Goal: Task Accomplishment & Management: Use online tool/utility

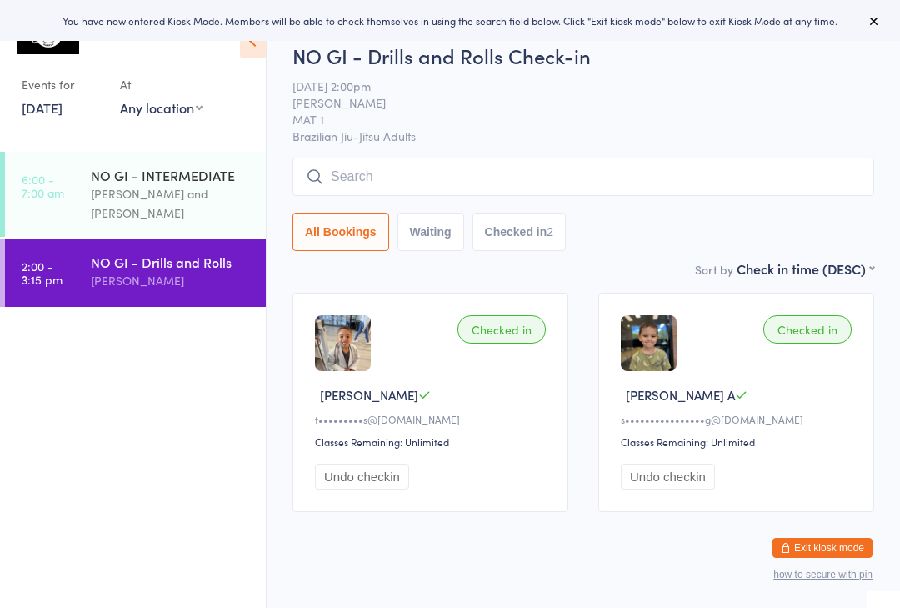
click at [123, 271] on div "[PERSON_NAME]" at bounding box center [171, 280] width 161 height 19
click at [568, 186] on input "search" at bounding box center [584, 177] width 582 height 38
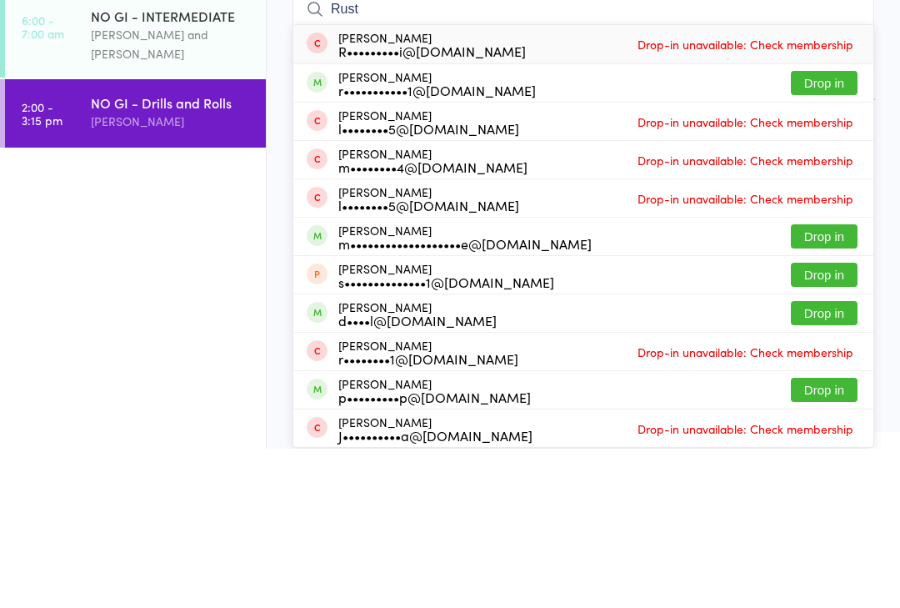
type input "Rust"
click at [835, 230] on button "Drop in" at bounding box center [824, 242] width 67 height 24
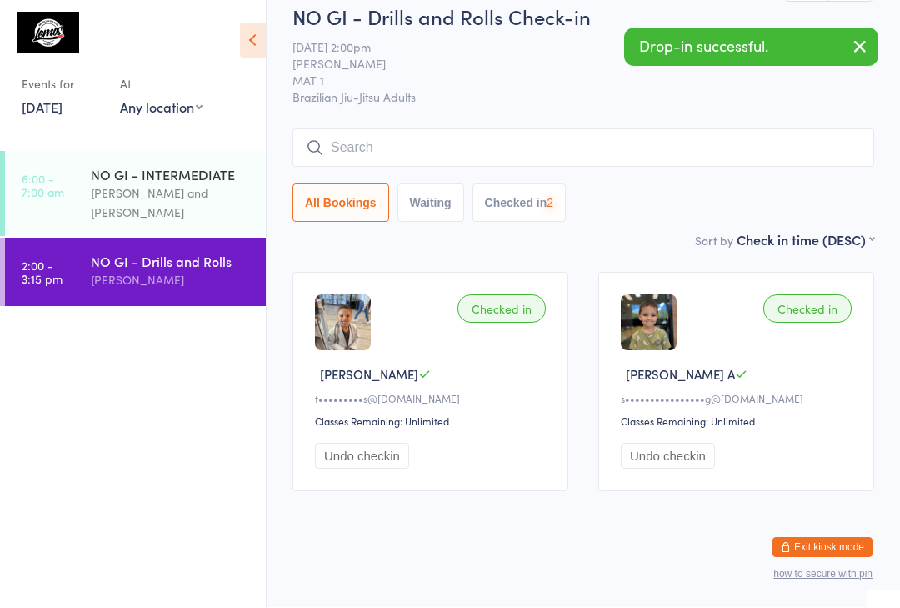
scroll to position [42, 0]
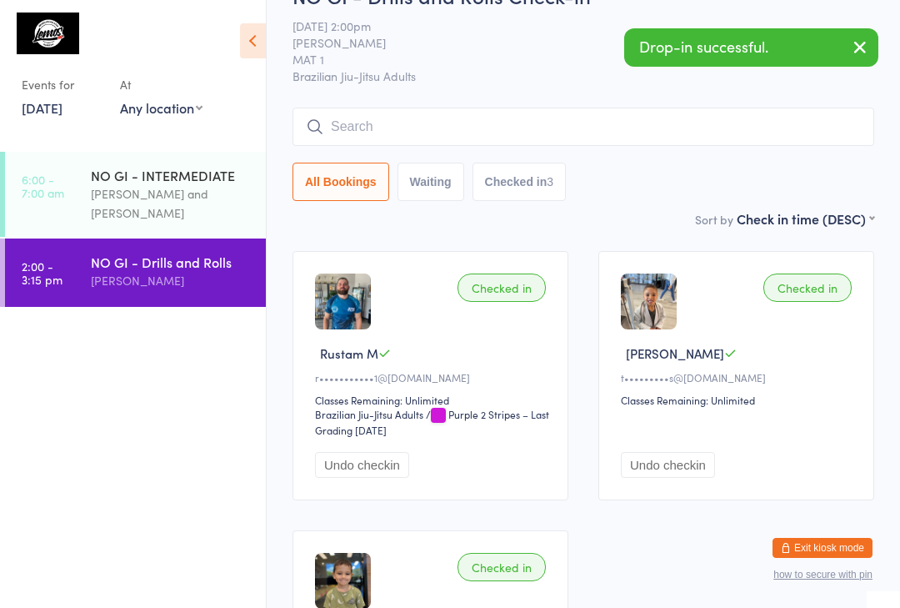
click at [512, 138] on input "search" at bounding box center [584, 127] width 582 height 38
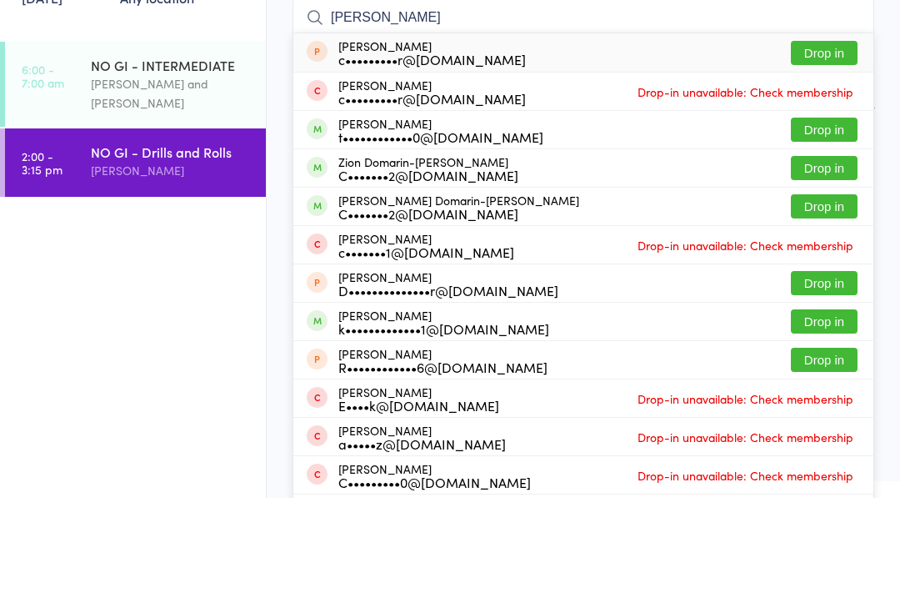
type input "[PERSON_NAME]"
click at [838, 228] on button "Drop in" at bounding box center [824, 240] width 67 height 24
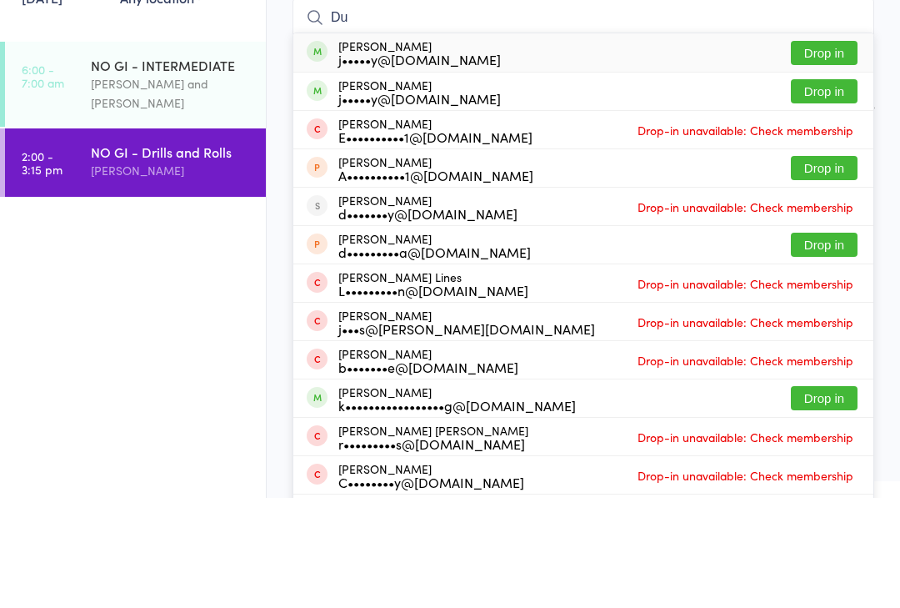
type input "D"
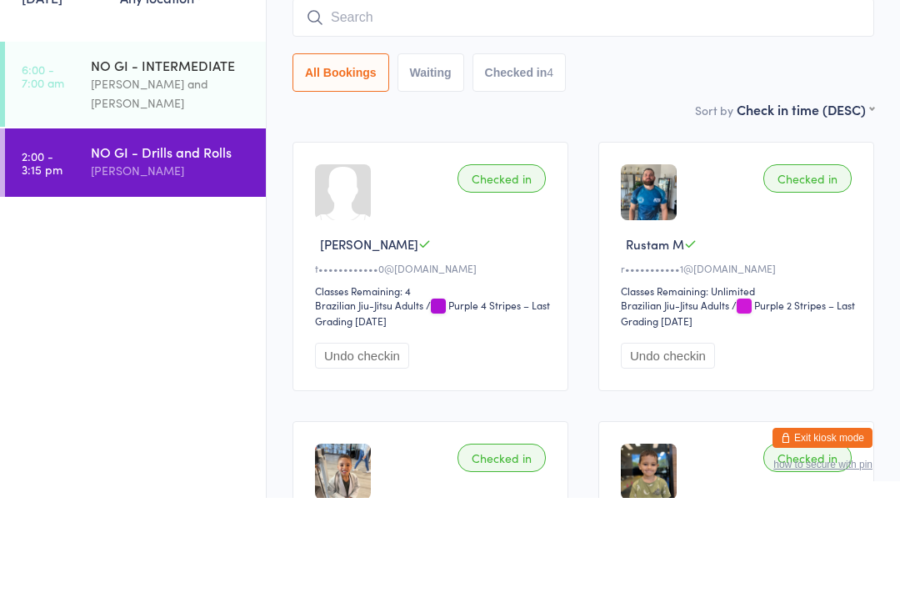
type input "R"
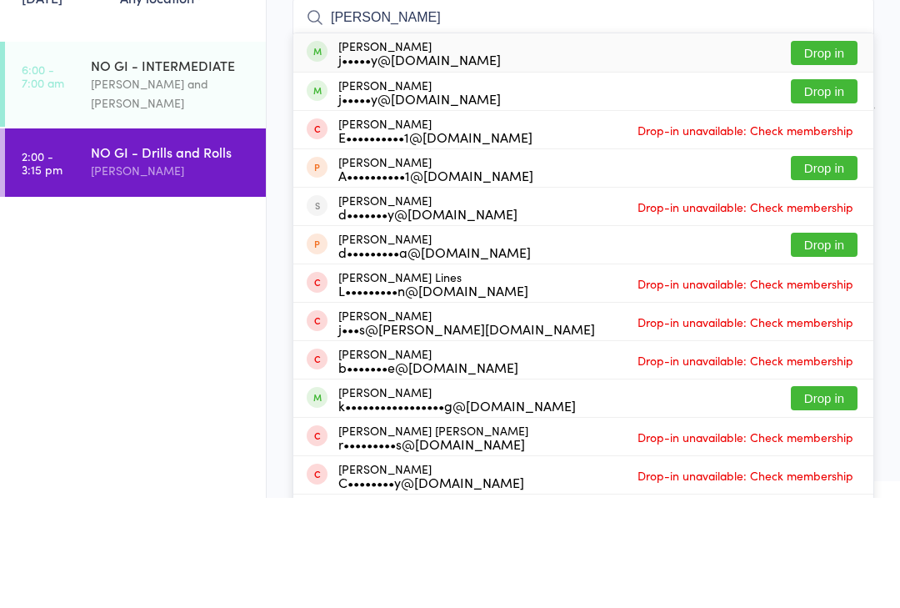
type input "[PERSON_NAME]"
click at [823, 151] on button "Drop in" at bounding box center [824, 163] width 67 height 24
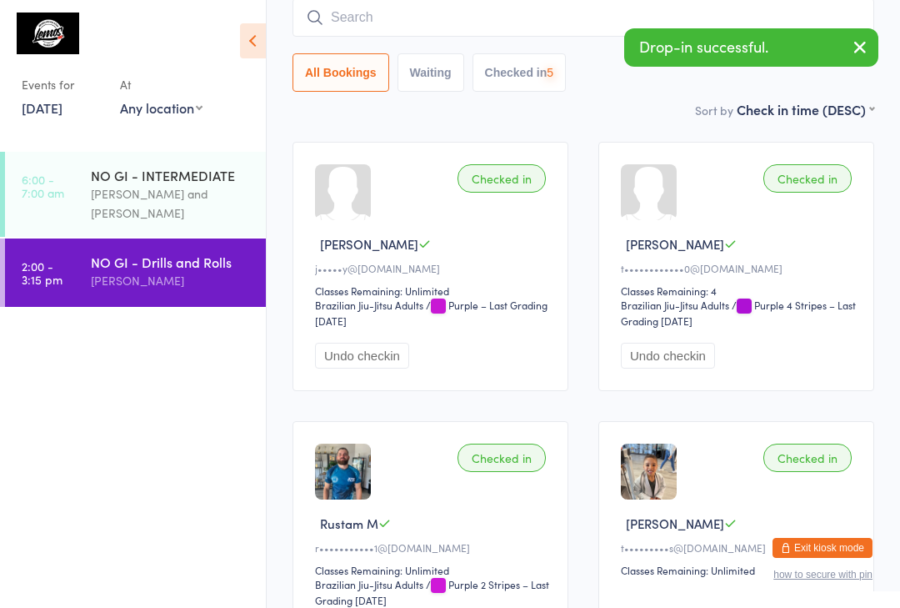
click at [574, 21] on input "search" at bounding box center [584, 17] width 582 height 38
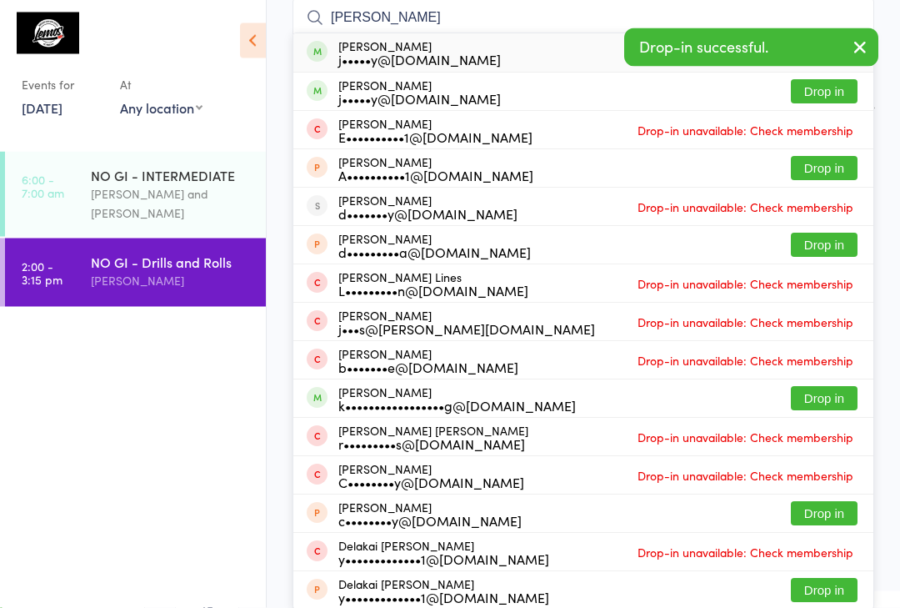
type input "[PERSON_NAME]"
click at [821, 96] on button "Drop in" at bounding box center [824, 92] width 67 height 24
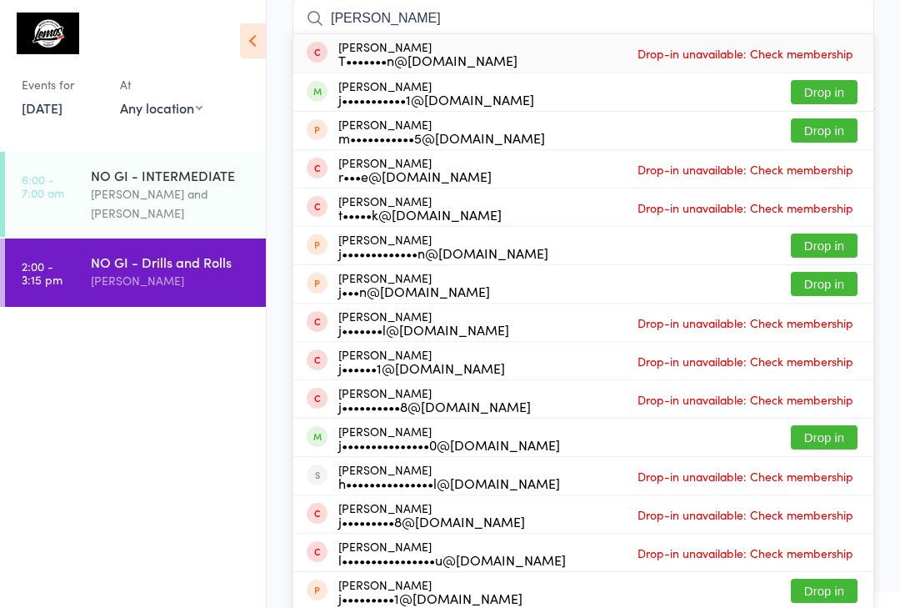
type input "[PERSON_NAME]"
click at [829, 135] on button "Drop in" at bounding box center [824, 130] width 67 height 24
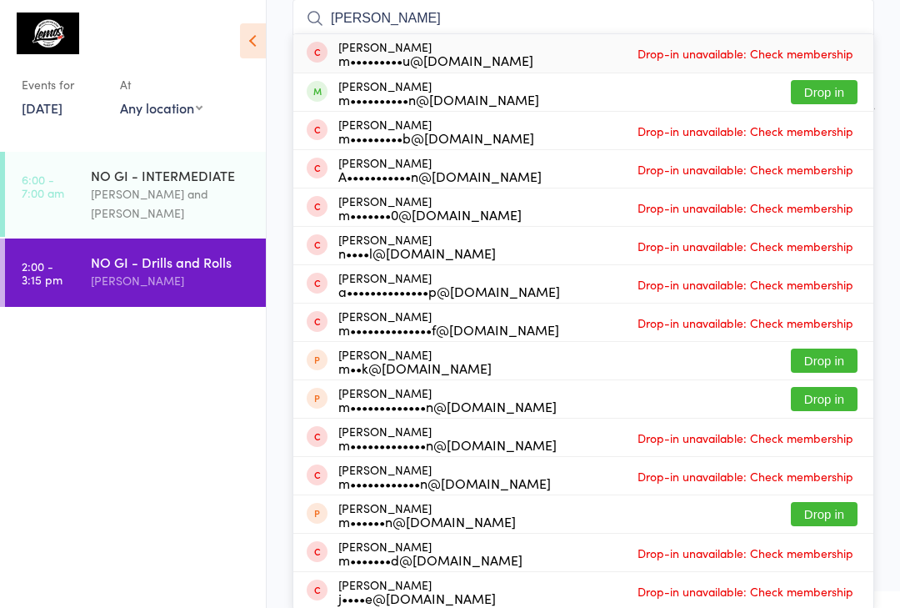
type input "[PERSON_NAME]"
click at [828, 93] on button "Drop in" at bounding box center [824, 92] width 67 height 24
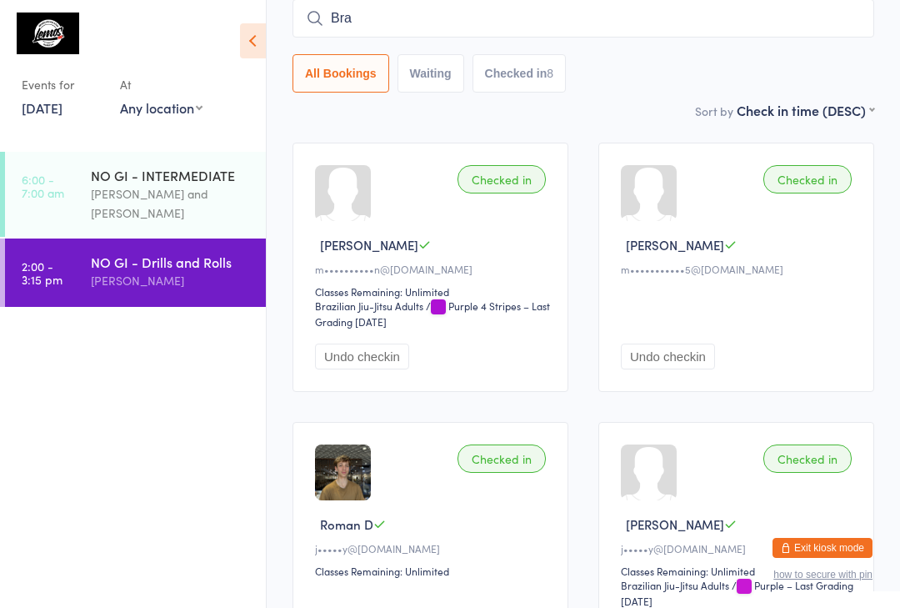
type input "[PERSON_NAME]"
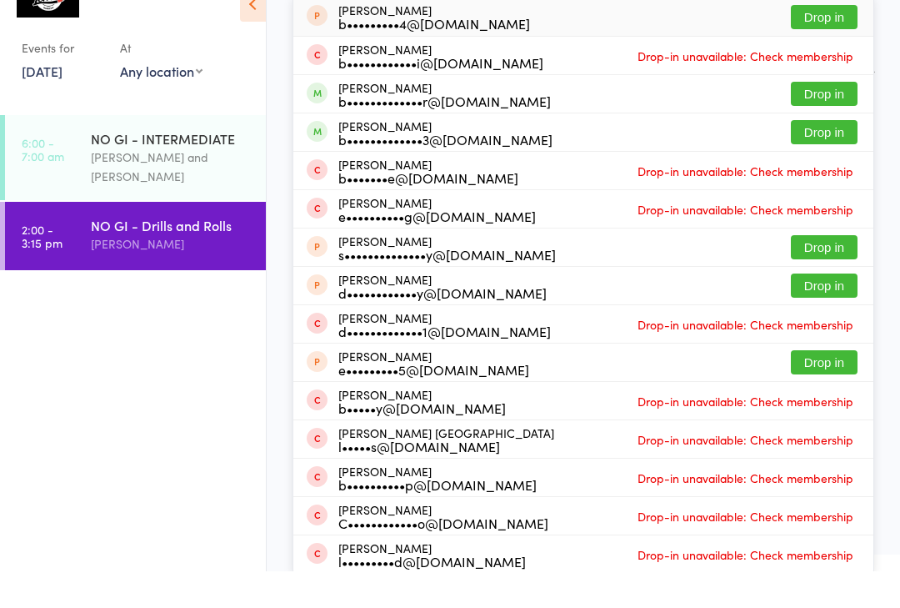
click at [158, 166] on div "NO GI - INTERMEDIATE" at bounding box center [171, 175] width 161 height 18
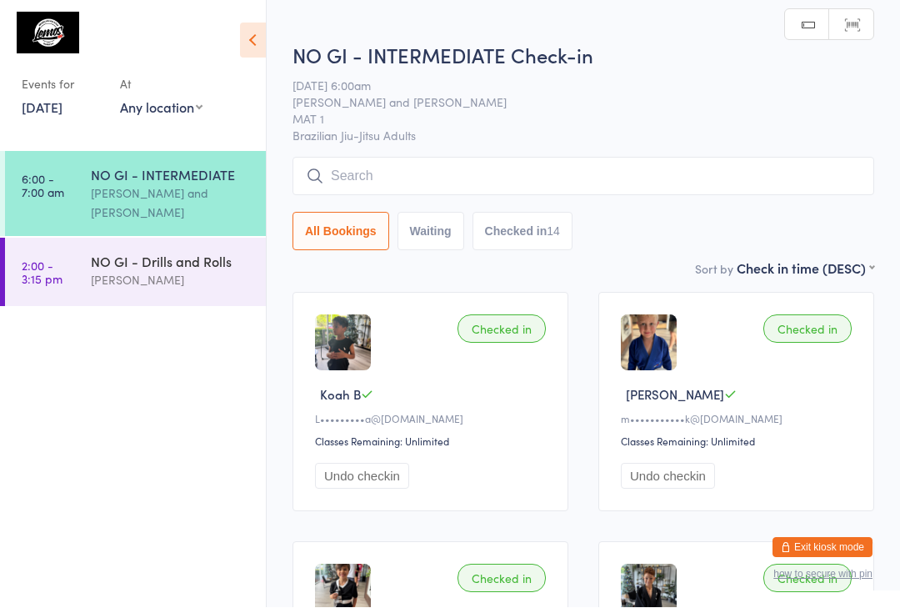
scroll to position [1, 0]
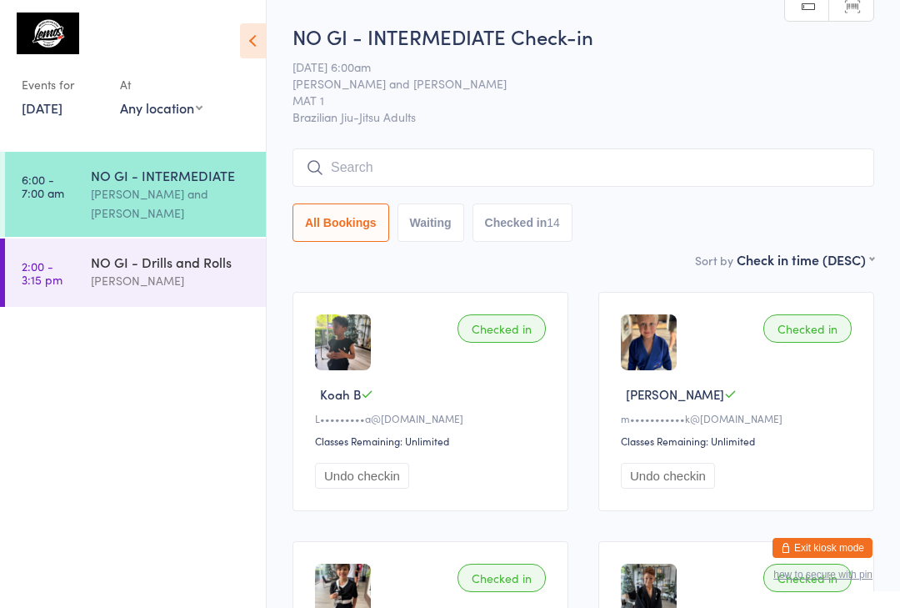
click at [128, 271] on div "[PERSON_NAME]" at bounding box center [171, 280] width 161 height 19
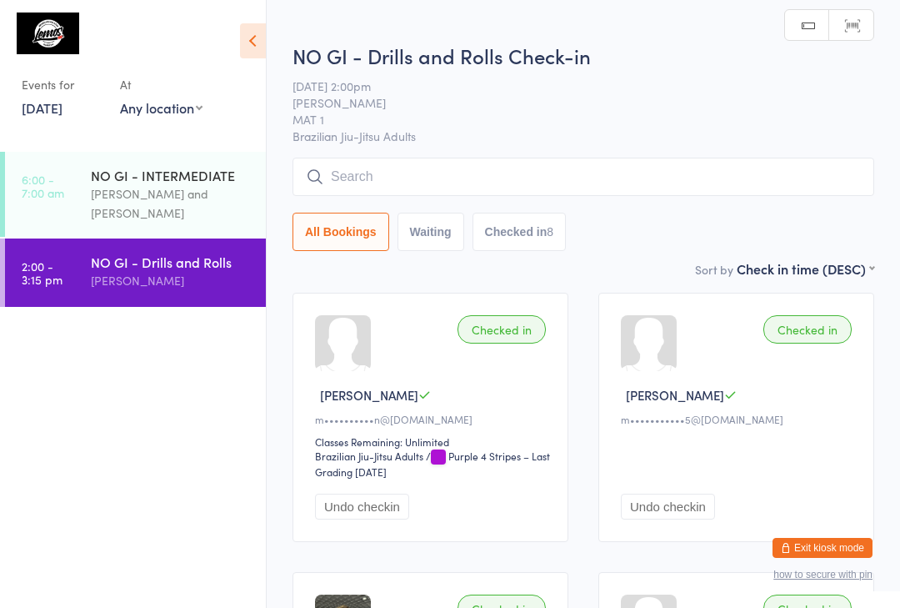
click at [413, 182] on input "search" at bounding box center [584, 177] width 582 height 38
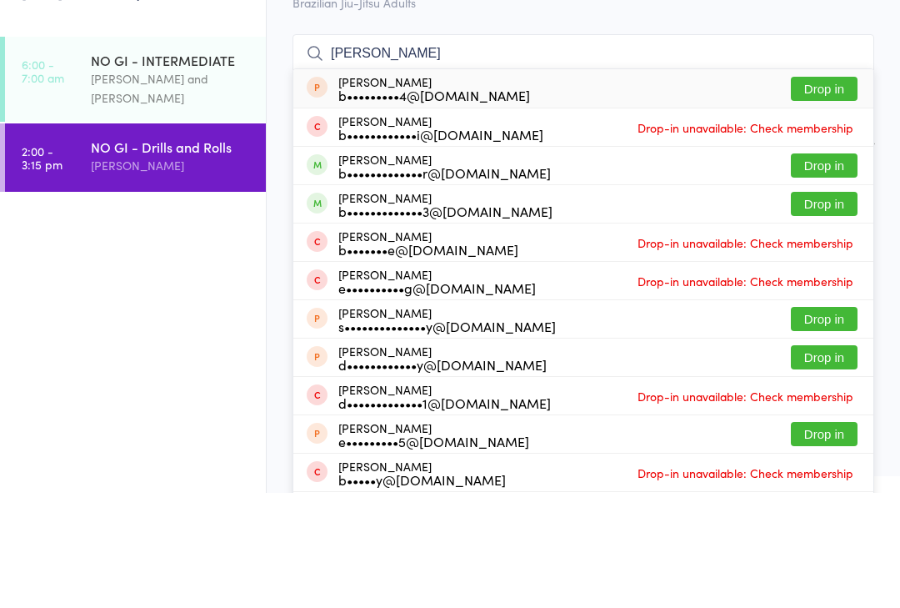
type input "[PERSON_NAME]"
click at [823, 268] on button "Drop in" at bounding box center [824, 280] width 67 height 24
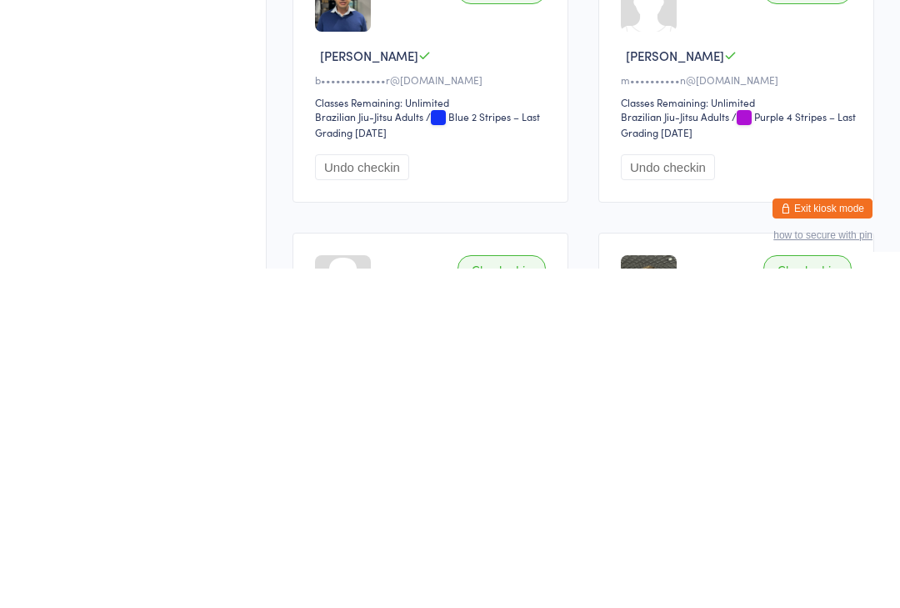
scroll to position [4, 0]
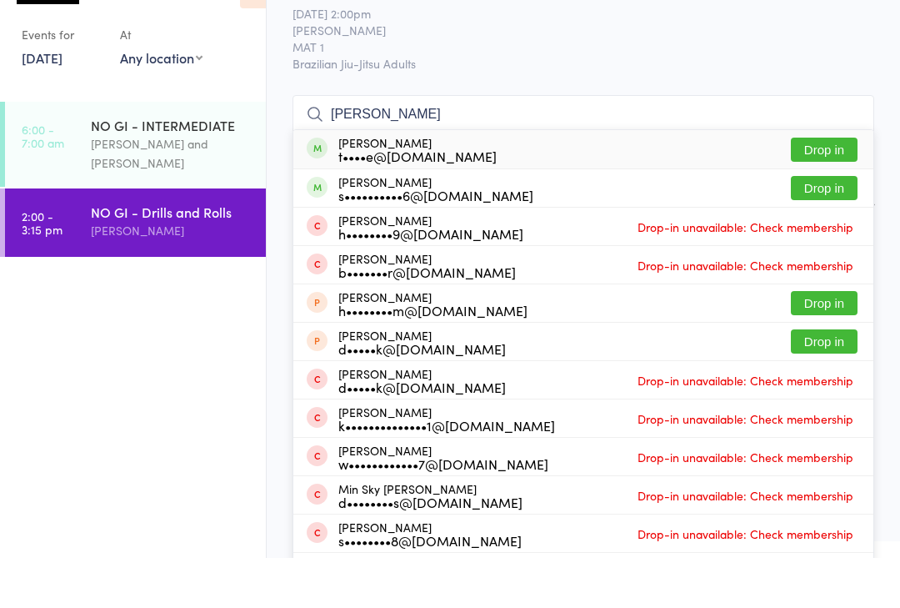
type input "[PERSON_NAME]"
click at [793, 188] on button "Drop in" at bounding box center [824, 200] width 67 height 24
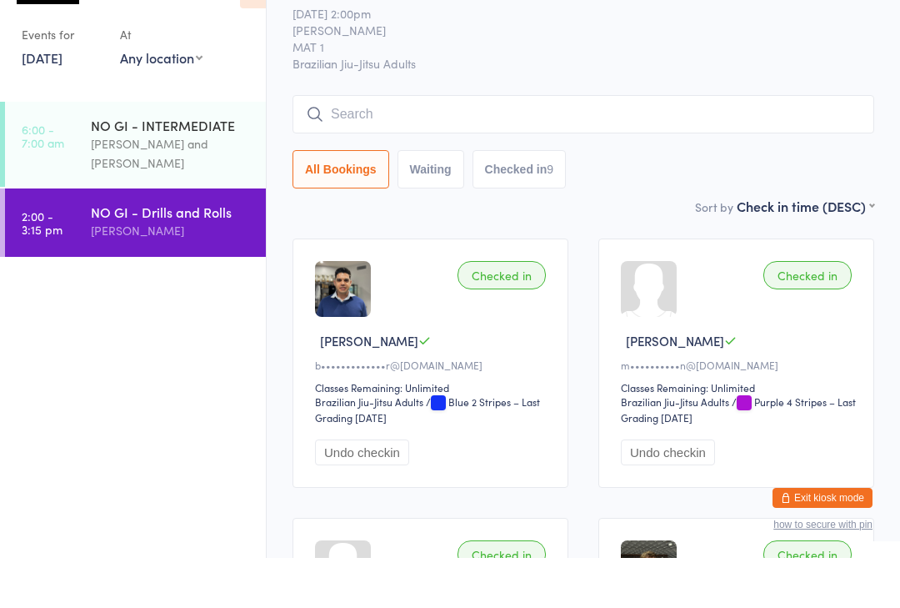
scroll to position [55, 0]
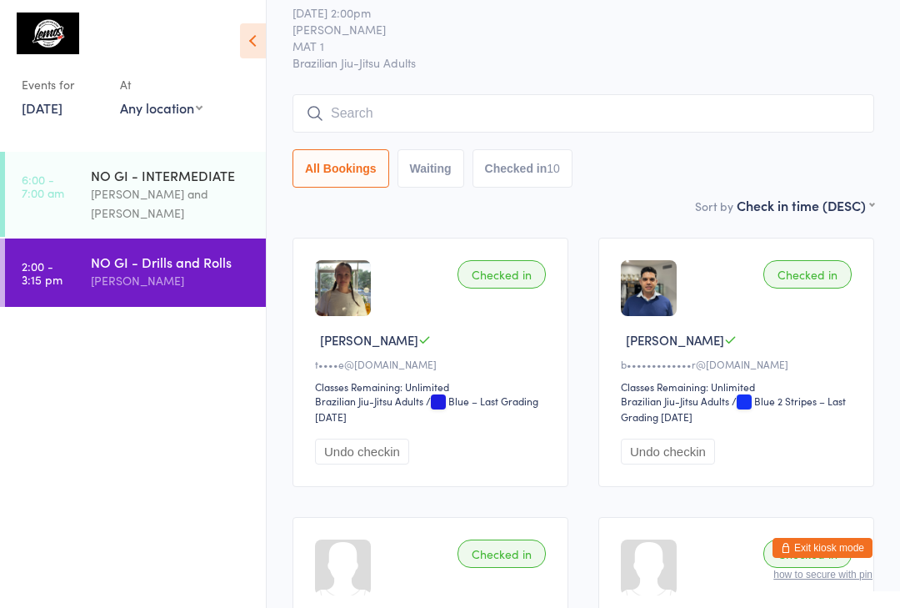
click at [348, 115] on input "search" at bounding box center [584, 113] width 582 height 38
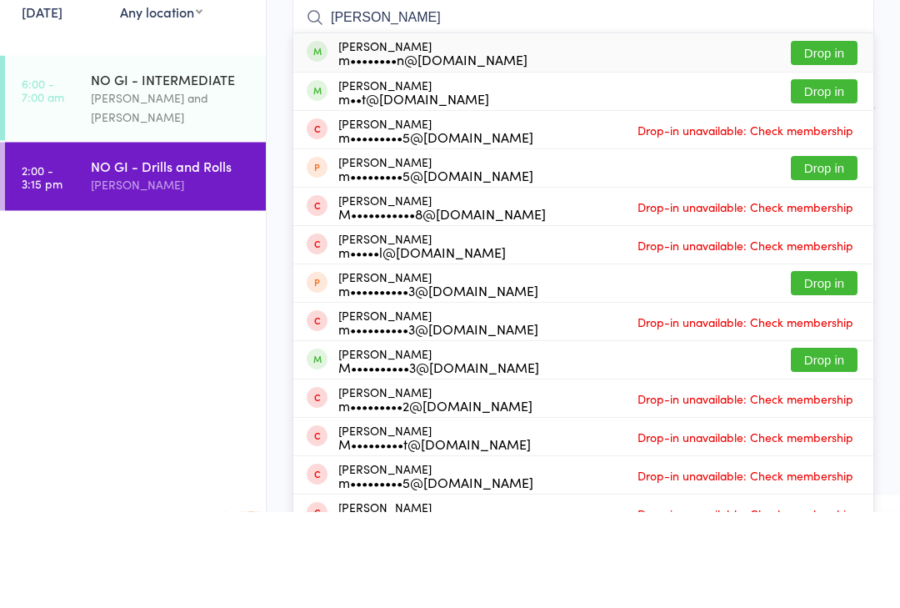
type input "[PERSON_NAME]"
click at [831, 138] on button "Drop in" at bounding box center [824, 150] width 67 height 24
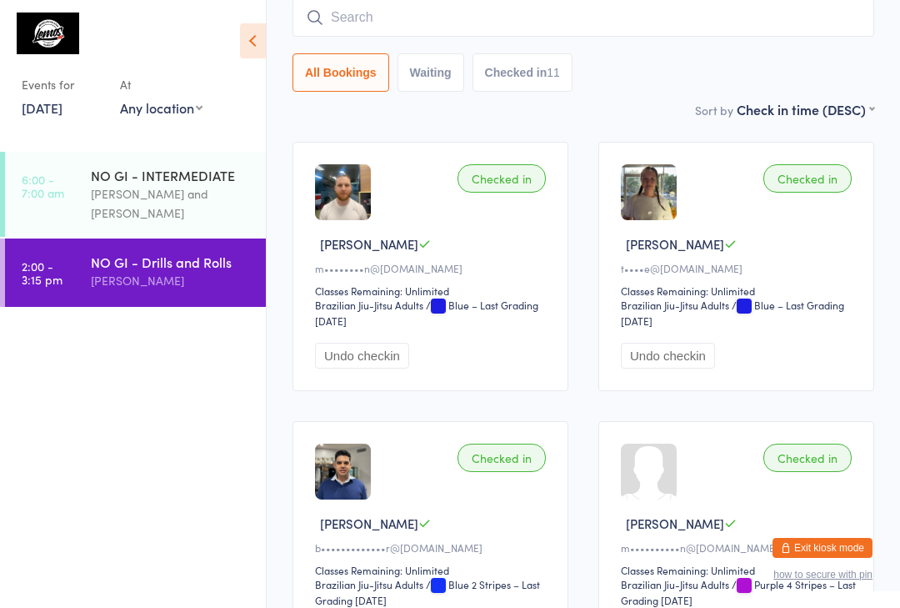
click at [419, 23] on input "search" at bounding box center [584, 17] width 582 height 38
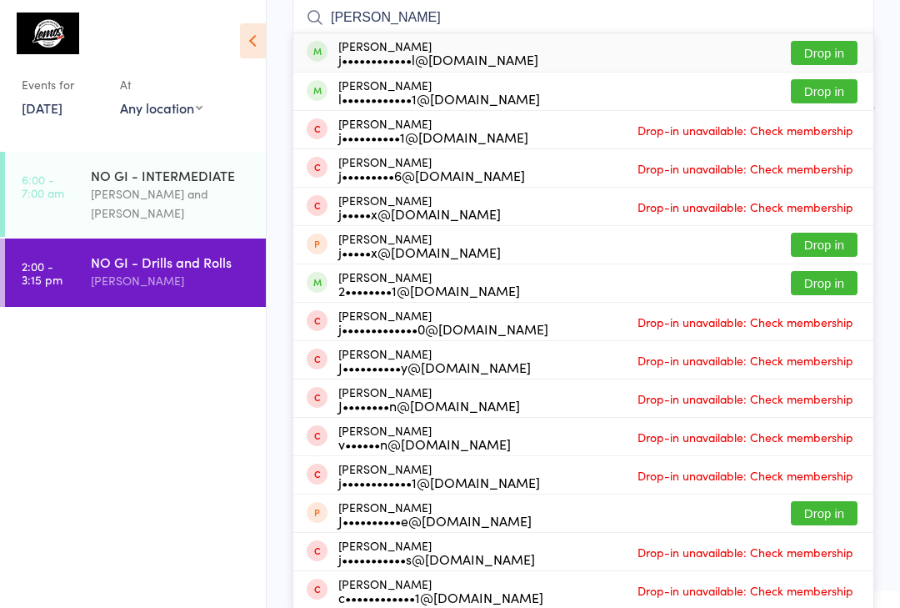
type input "[PERSON_NAME]"
click at [827, 52] on button "Drop in" at bounding box center [824, 53] width 67 height 24
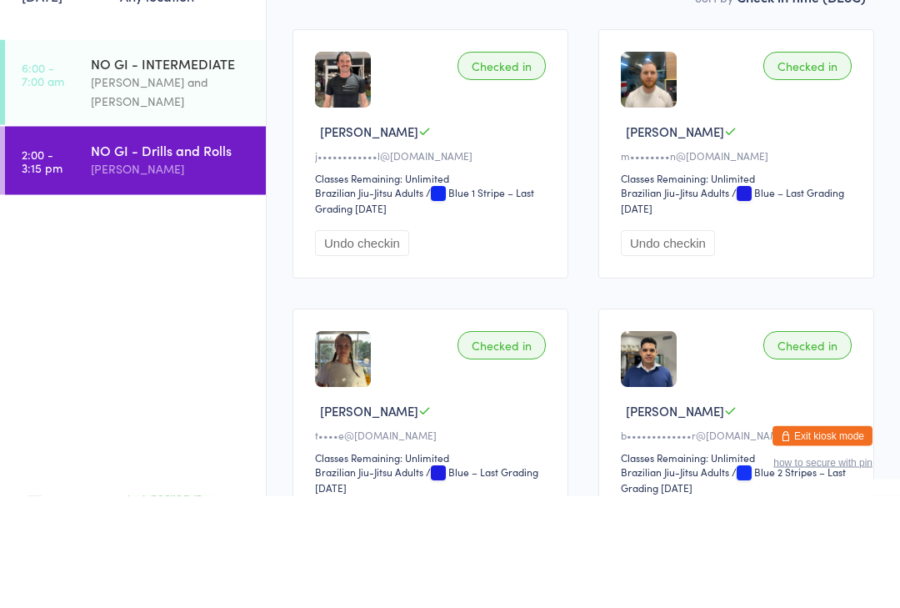
click at [166, 271] on div "[PERSON_NAME]" at bounding box center [171, 280] width 161 height 19
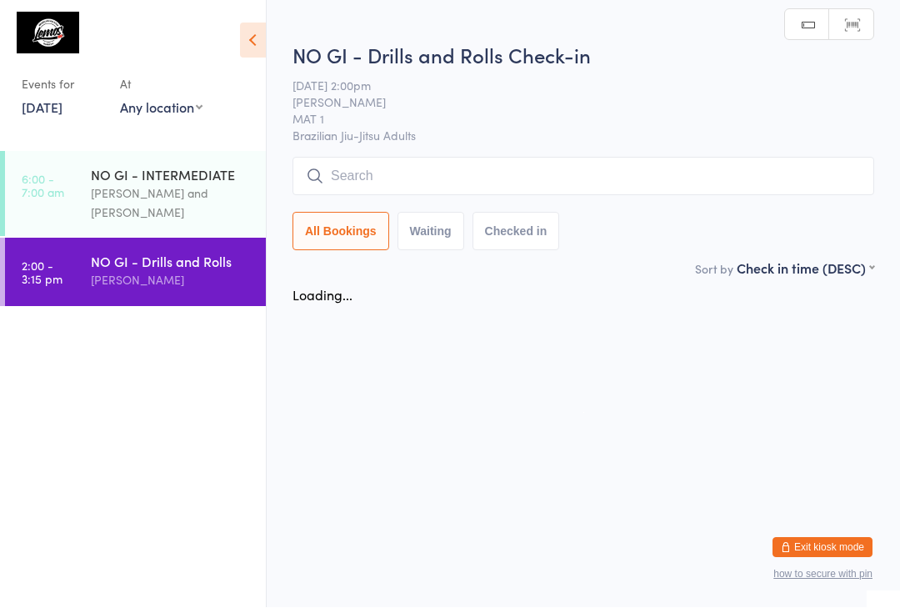
scroll to position [1, 0]
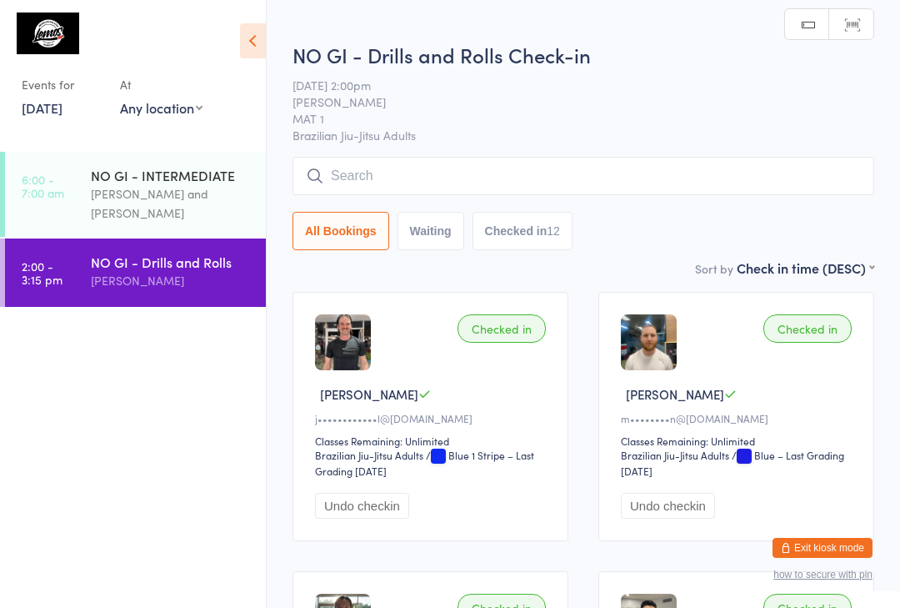
click at [433, 168] on input "search" at bounding box center [584, 176] width 582 height 38
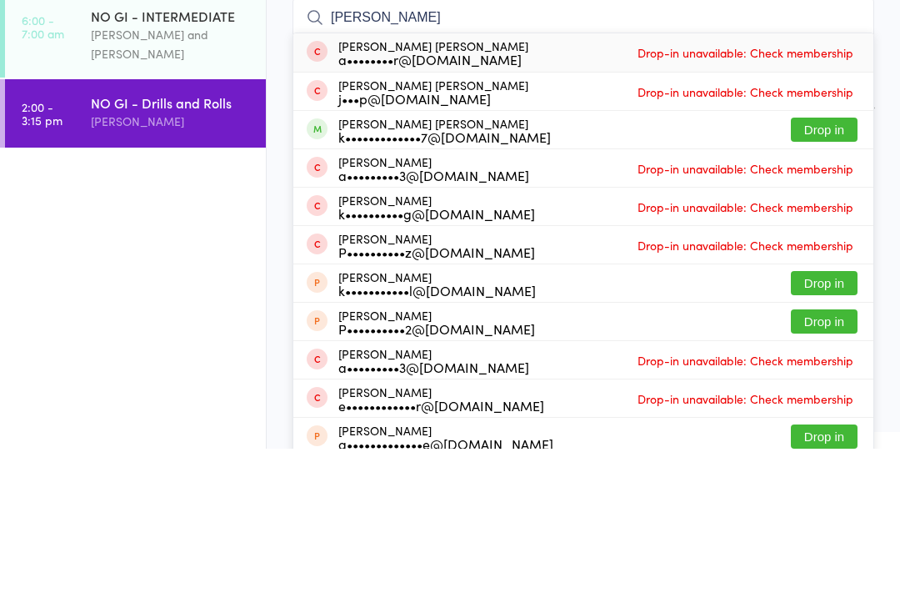
type input "[PERSON_NAME]"
click at [832, 277] on button "Drop in" at bounding box center [824, 289] width 67 height 24
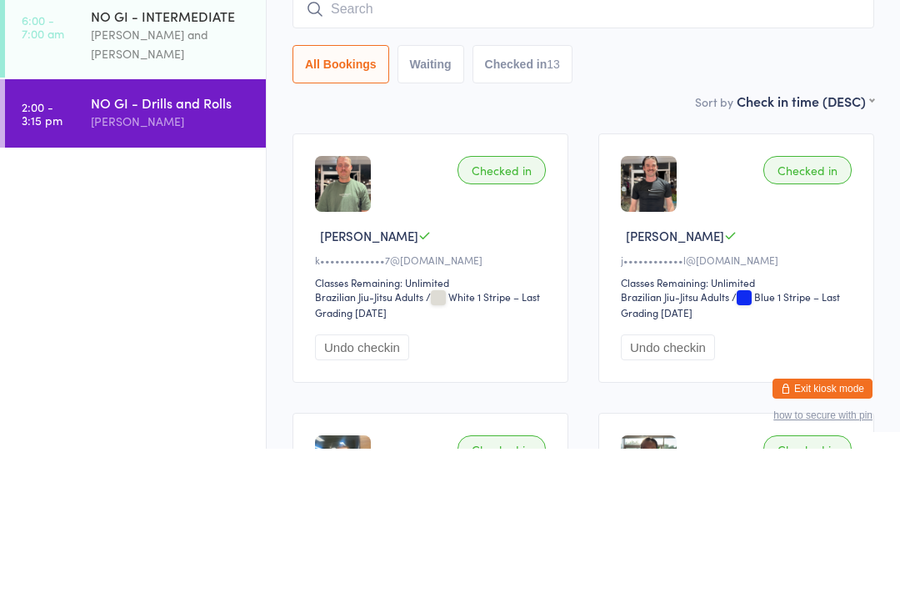
click at [389, 149] on input "search" at bounding box center [584, 168] width 582 height 38
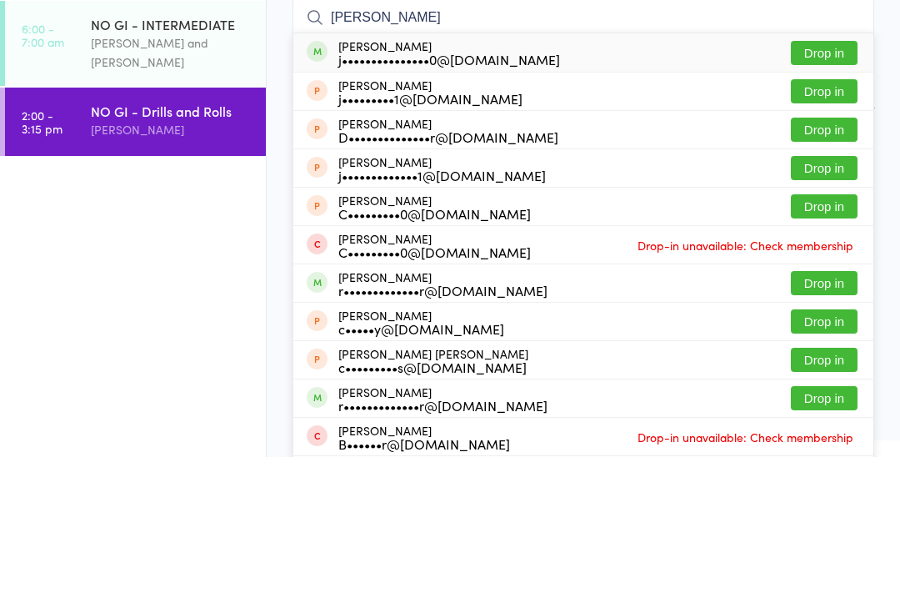
type input "[PERSON_NAME]"
click at [819, 192] on button "Drop in" at bounding box center [824, 204] width 67 height 24
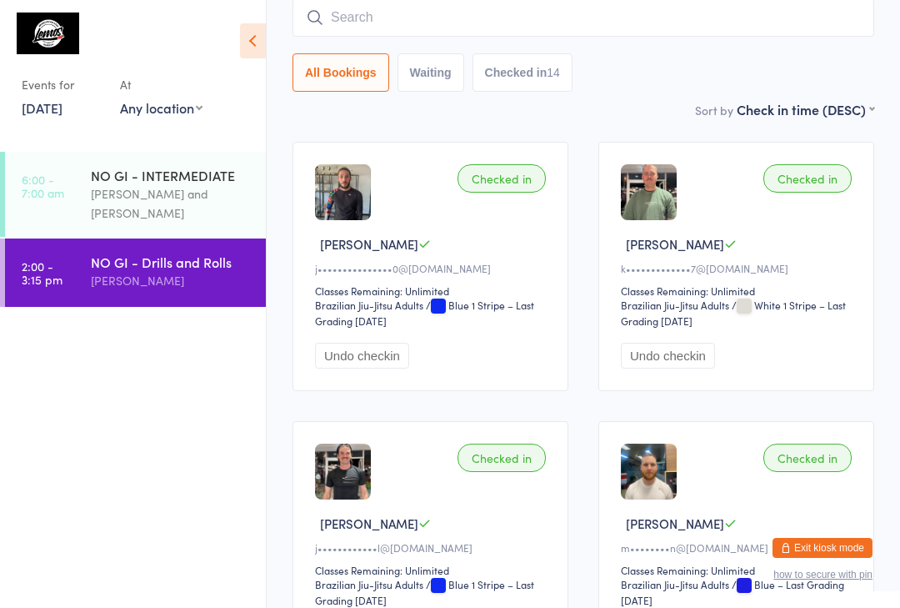
click at [700, 13] on input "search" at bounding box center [584, 17] width 582 height 38
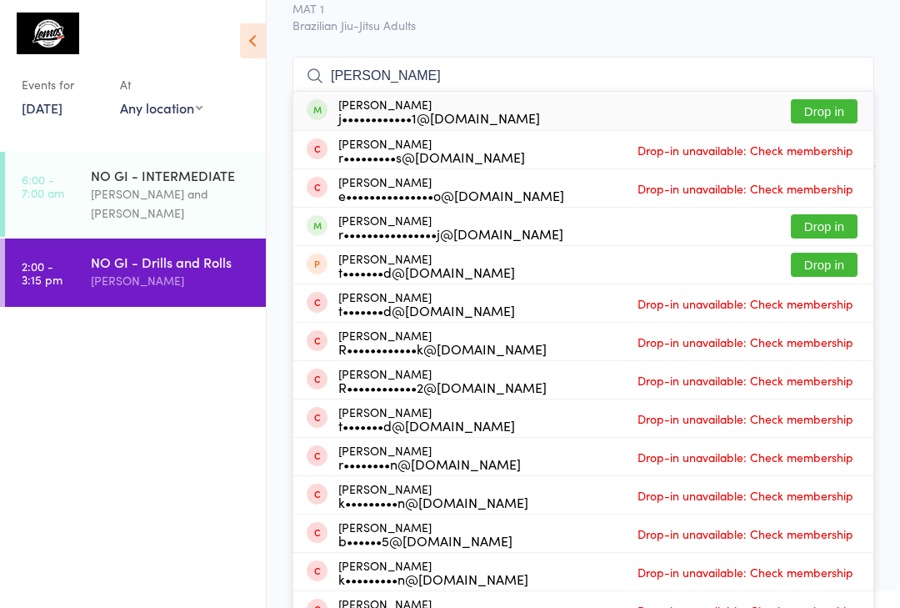
scroll to position [73, 0]
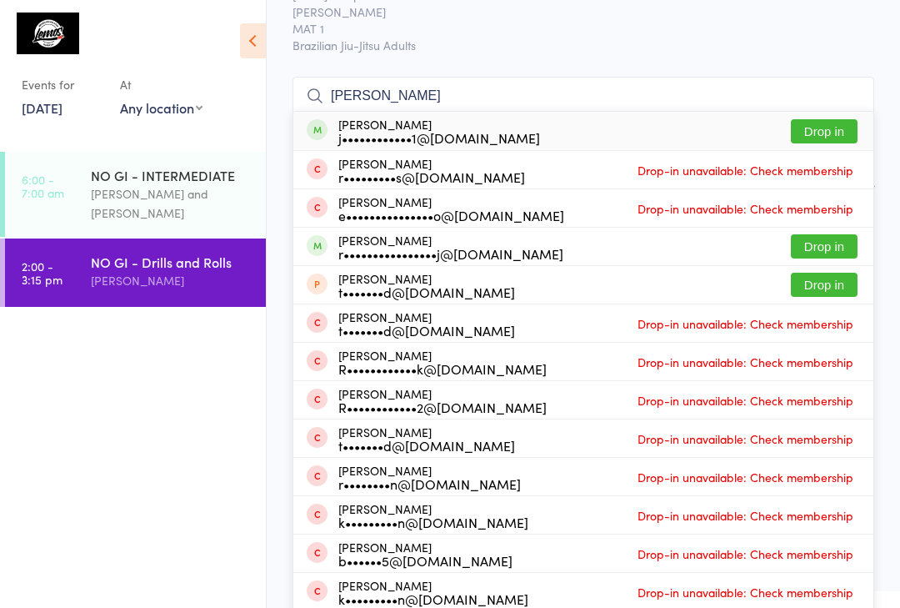
type input "[PERSON_NAME]"
click at [828, 132] on button "Drop in" at bounding box center [824, 131] width 67 height 24
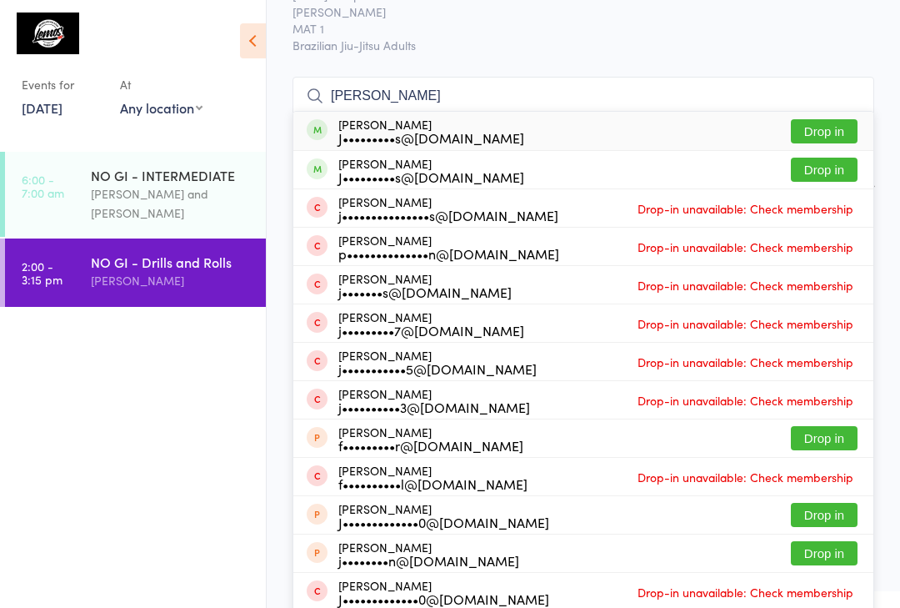
type input "[PERSON_NAME]"
click at [828, 128] on button "Drop in" at bounding box center [824, 131] width 67 height 24
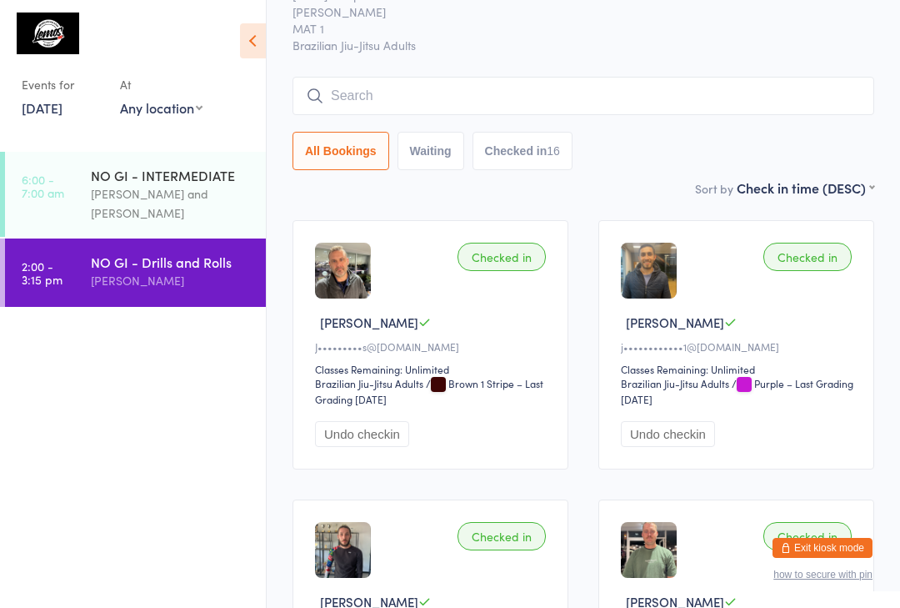
click at [498, 84] on input "search" at bounding box center [584, 96] width 582 height 38
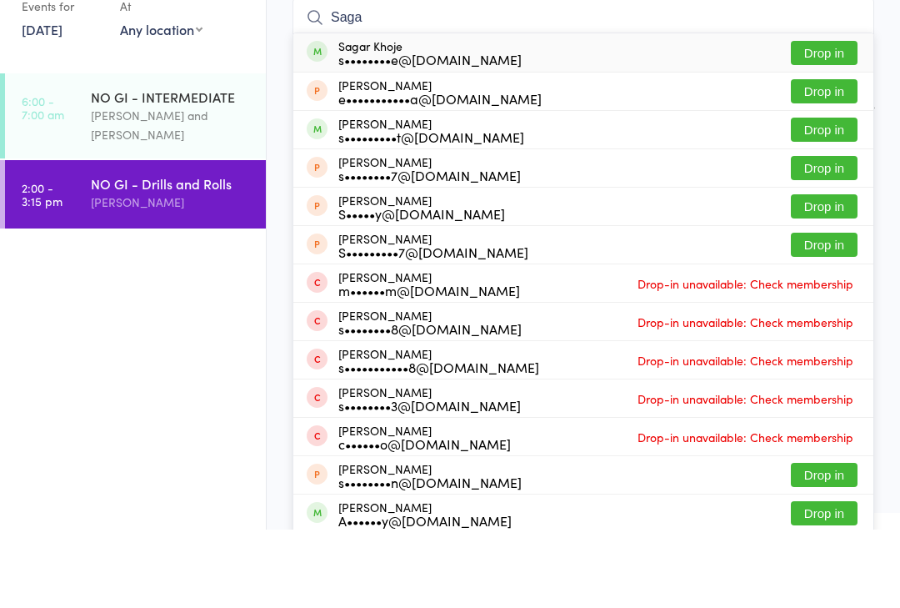
type input "Saga"
click at [846, 119] on button "Drop in" at bounding box center [824, 131] width 67 height 24
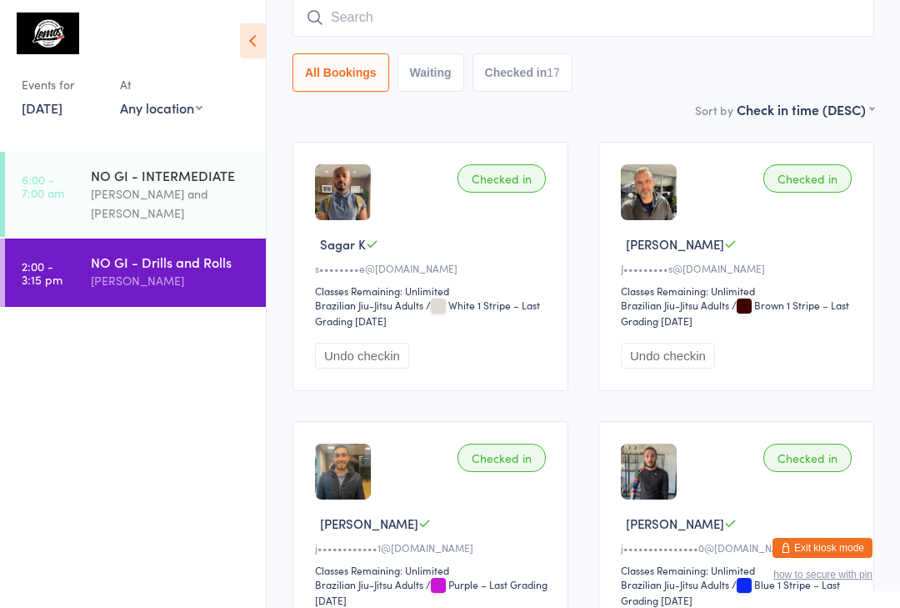
click at [468, 18] on input "search" at bounding box center [584, 17] width 582 height 38
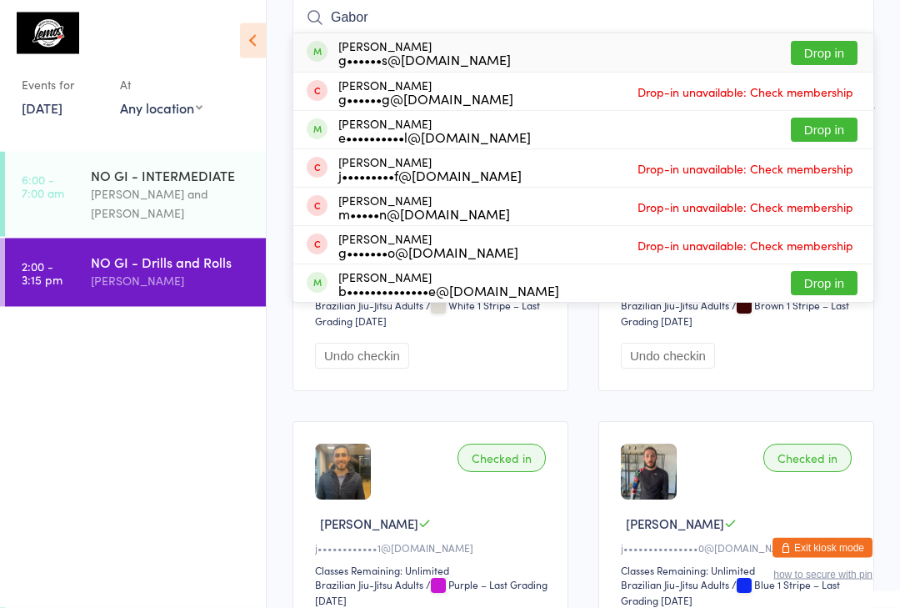
type input "Gabor"
click at [836, 49] on button "Drop in" at bounding box center [824, 54] width 67 height 24
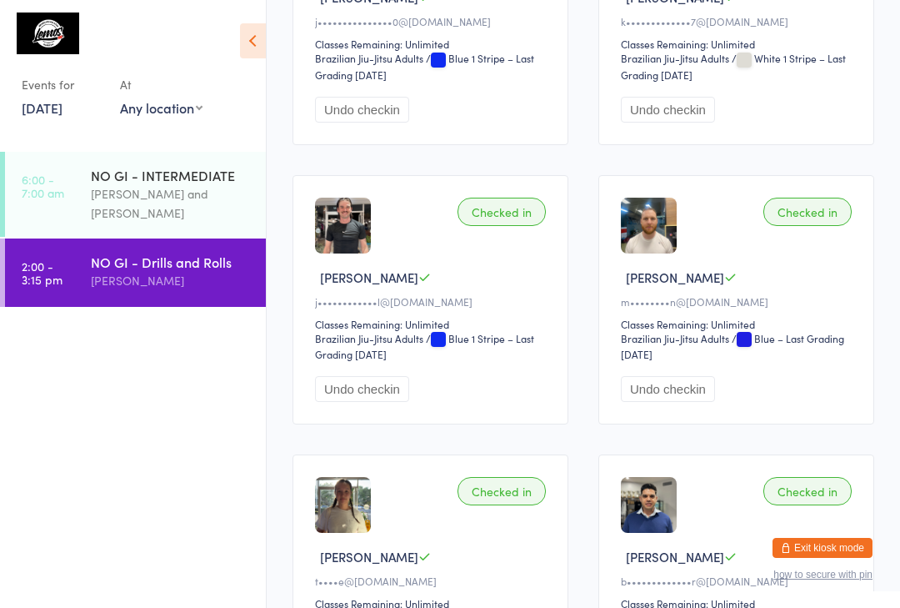
scroll to position [0, 0]
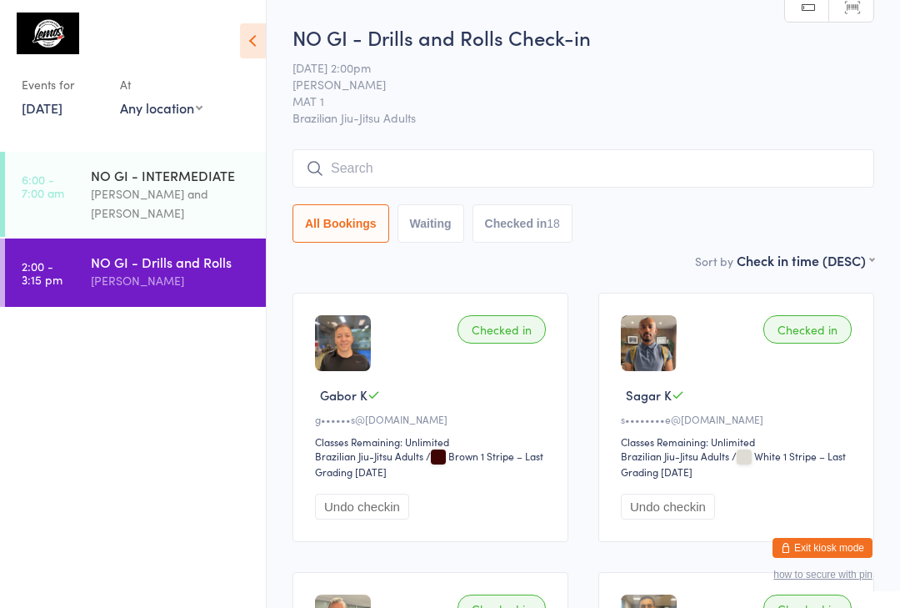
click at [452, 235] on button "Waiting" at bounding box center [431, 223] width 67 height 38
select select "0"
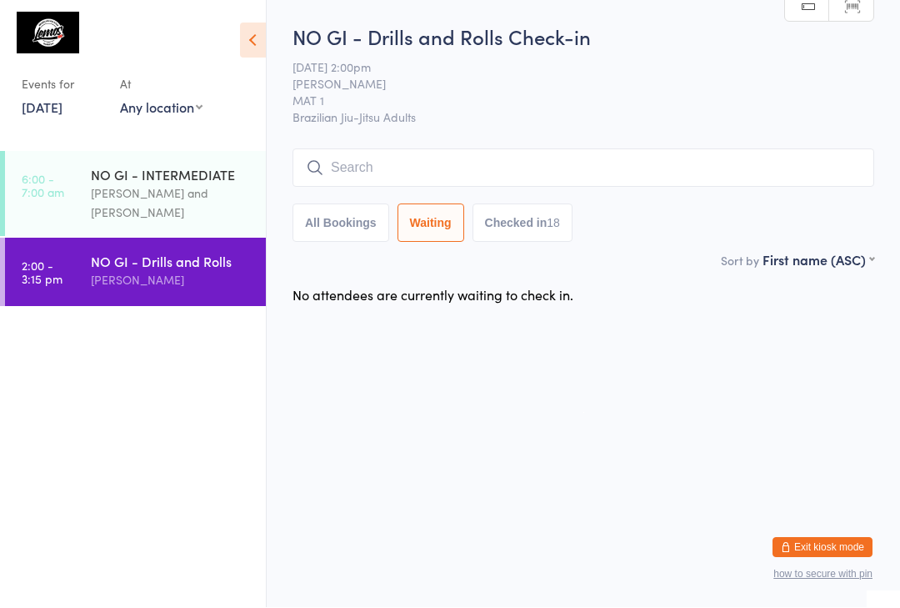
click at [408, 226] on button "Waiting" at bounding box center [431, 223] width 67 height 38
click at [427, 233] on button "Waiting" at bounding box center [431, 223] width 67 height 38
click at [425, 227] on button "Waiting" at bounding box center [431, 223] width 67 height 38
click at [419, 233] on button "Waiting" at bounding box center [431, 223] width 67 height 38
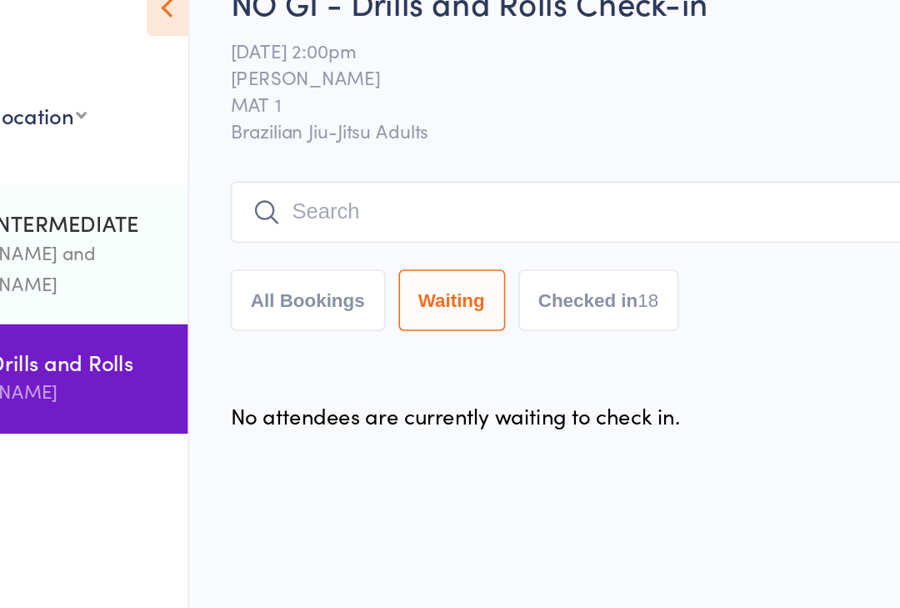
click at [398, 204] on button "Waiting" at bounding box center [431, 223] width 67 height 38
click at [293, 149] on input "search" at bounding box center [584, 168] width 582 height 38
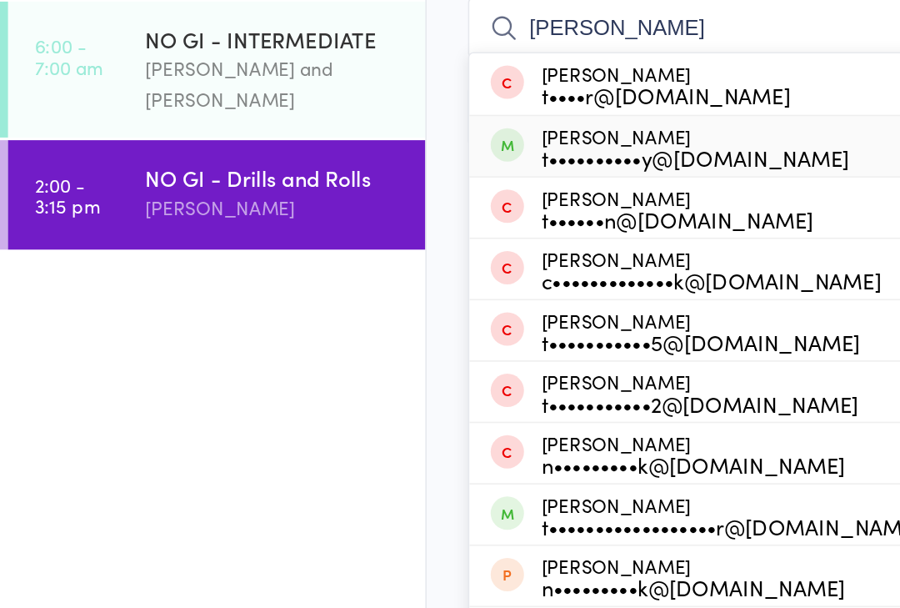
type input "[PERSON_NAME]"
click at [405, 243] on div "t••••••••••y@[DOMAIN_NAME]" at bounding box center [434, 249] width 193 height 13
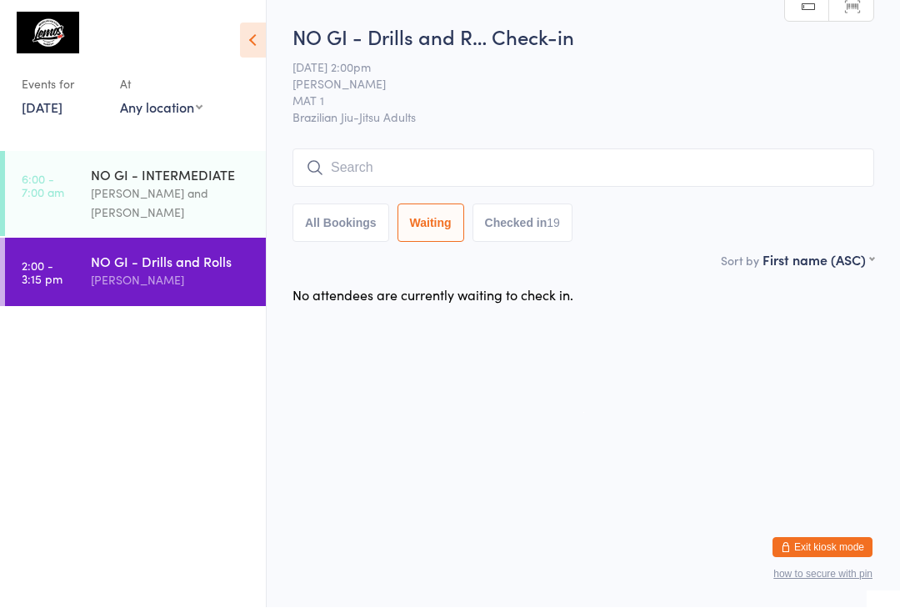
click at [659, 165] on input "search" at bounding box center [584, 168] width 582 height 38
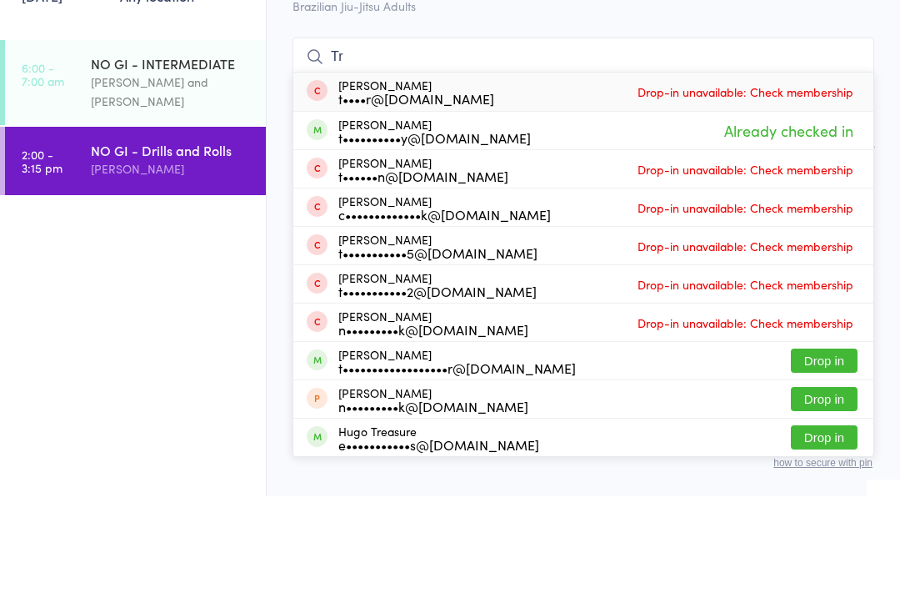
type input "T"
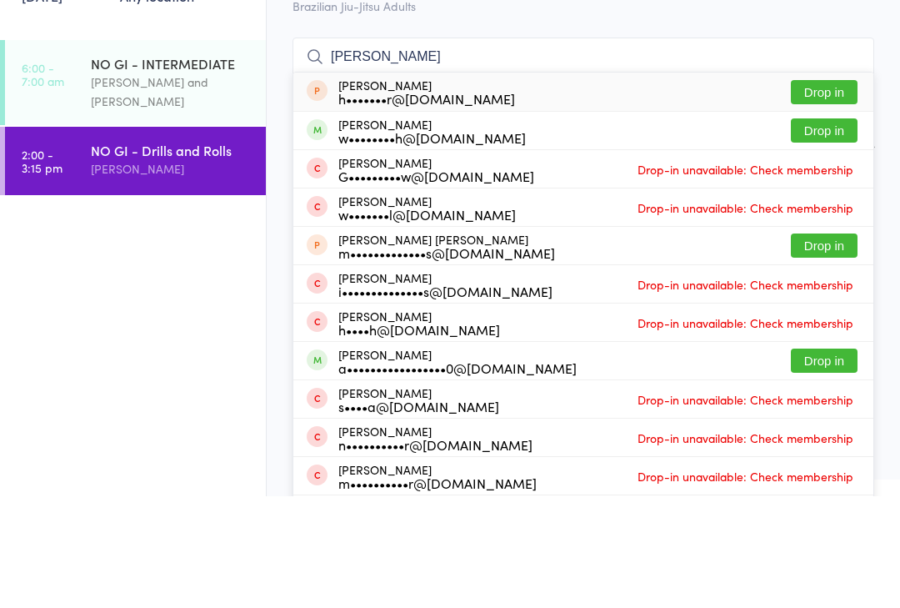
type input "[PERSON_NAME]"
click at [844, 230] on button "Drop in" at bounding box center [824, 242] width 67 height 24
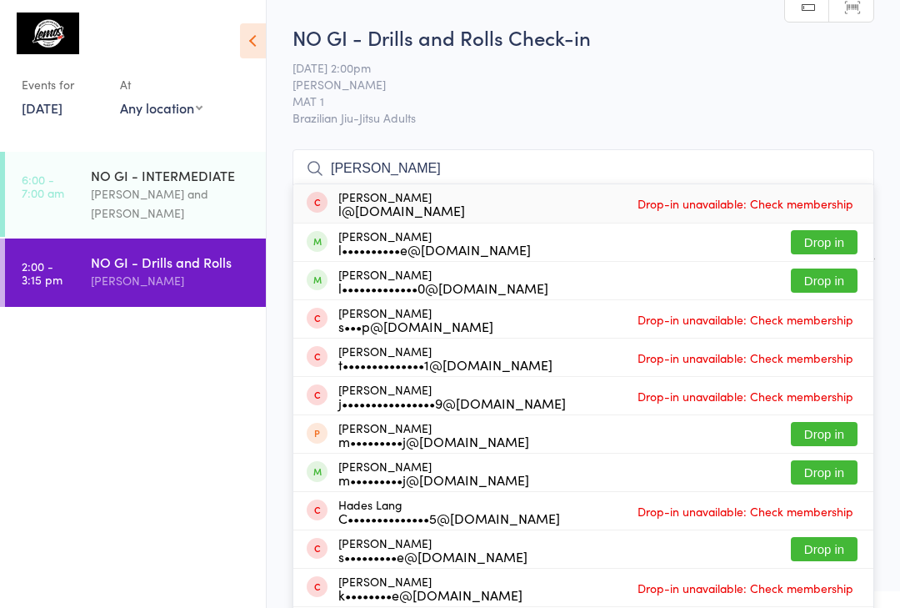
type input "[PERSON_NAME]"
click at [799, 246] on button "Drop in" at bounding box center [824, 242] width 67 height 24
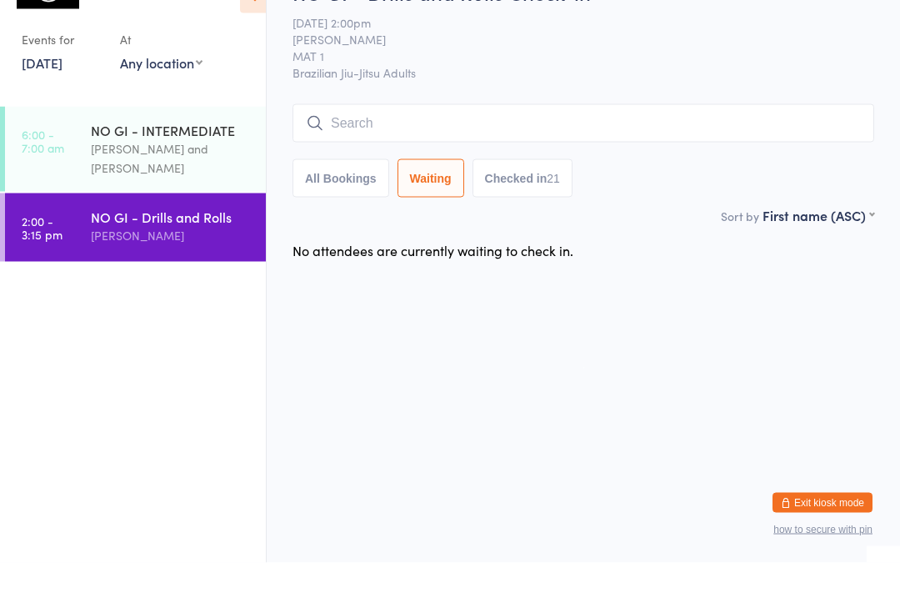
click at [677, 149] on input "search" at bounding box center [584, 168] width 582 height 38
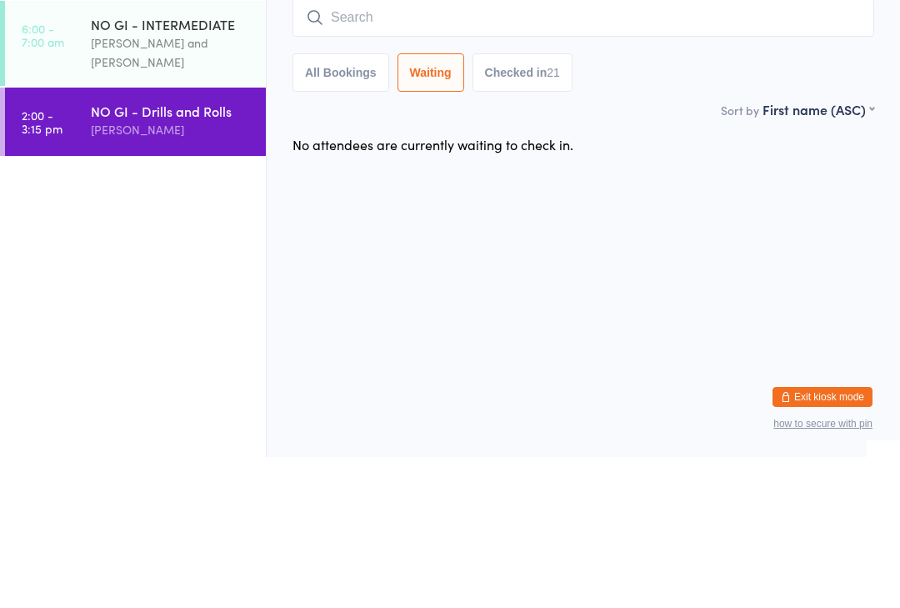
click at [218, 184] on div "[PERSON_NAME] and [PERSON_NAME]" at bounding box center [171, 203] width 161 height 38
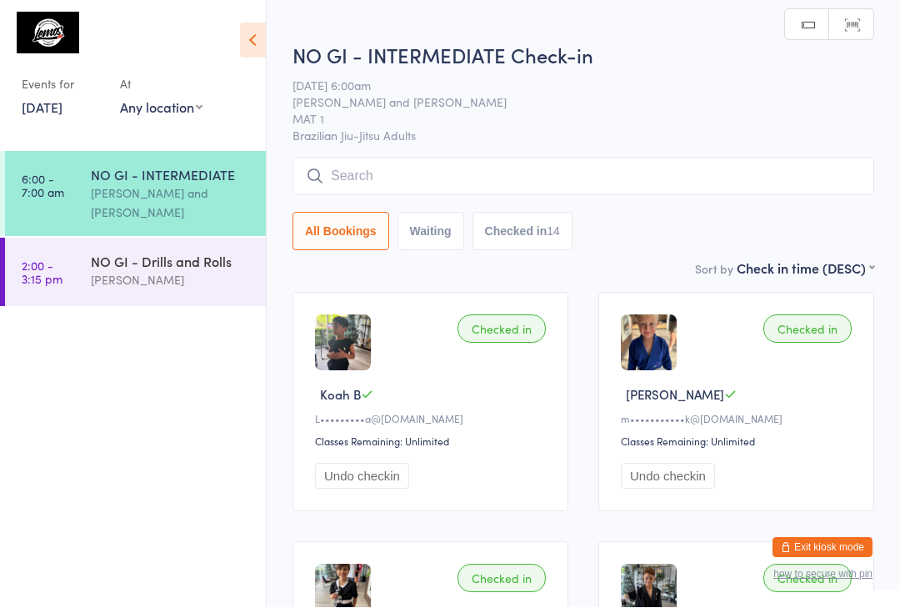
scroll to position [1, 0]
click at [708, 160] on input "search" at bounding box center [584, 176] width 582 height 38
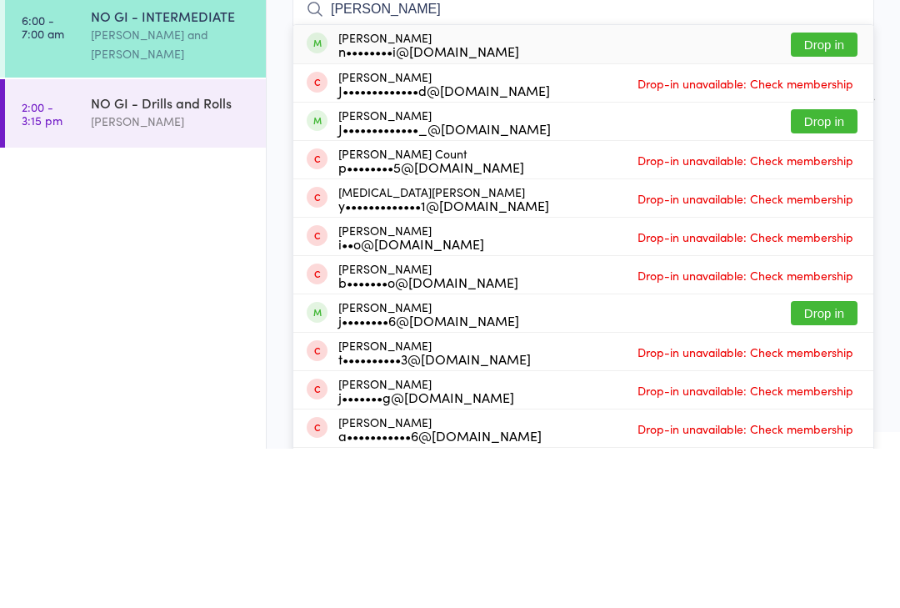
type input "[PERSON_NAME]"
click at [837, 268] on button "Drop in" at bounding box center [824, 280] width 67 height 24
